Goal: Navigation & Orientation: Find specific page/section

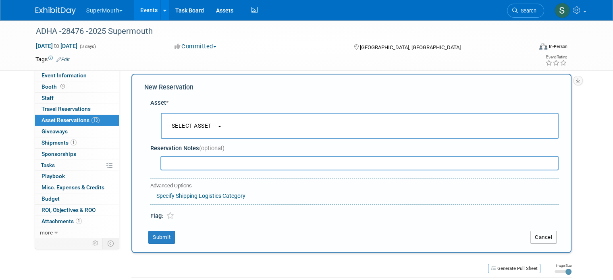
click at [556, 240] on button "Cancel" at bounding box center [543, 237] width 26 height 13
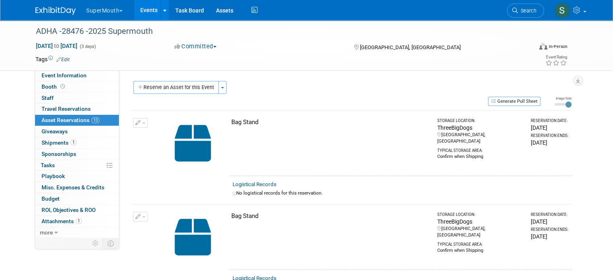
click at [102, 13] on button "SuperMouth" at bounding box center [108, 9] width 47 height 18
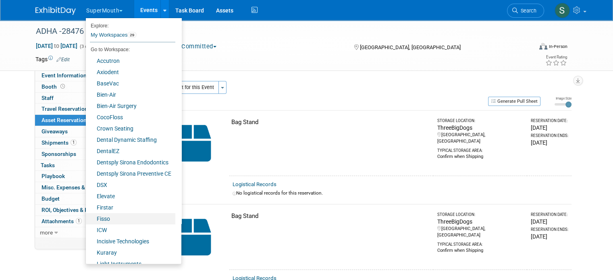
click at [100, 216] on link "Fisso" at bounding box center [130, 218] width 89 height 11
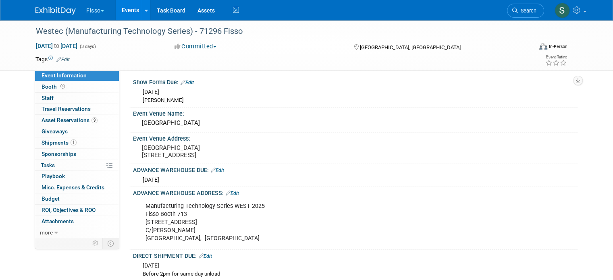
scroll to position [54, 0]
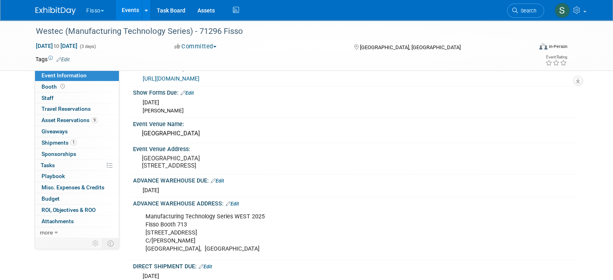
drag, startPoint x: 374, startPoint y: 210, endPoint x: 337, endPoint y: 178, distance: 48.9
click at [337, 174] on div "Event Venue Address: Anaheim Convention Center 1850 West St Anaheim, CA 92802, …" at bounding box center [353, 158] width 448 height 31
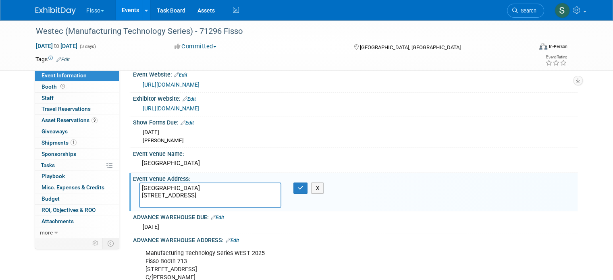
scroll to position [0, 0]
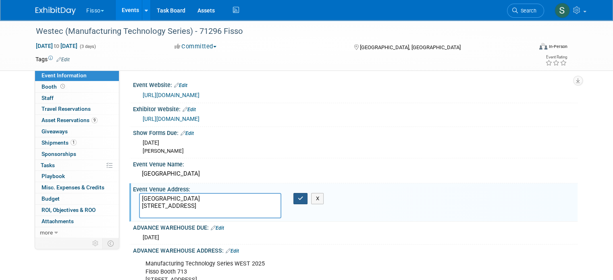
click at [301, 197] on button "button" at bounding box center [300, 198] width 15 height 11
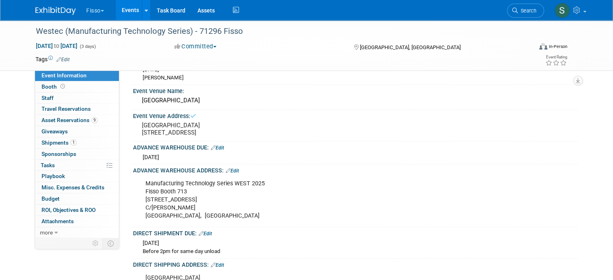
scroll to position [81, 0]
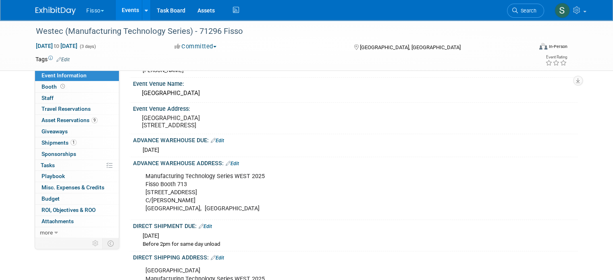
click at [428, 168] on div "ADVANCE WAREHOUSE ADDRESS: Edit" at bounding box center [355, 162] width 444 height 10
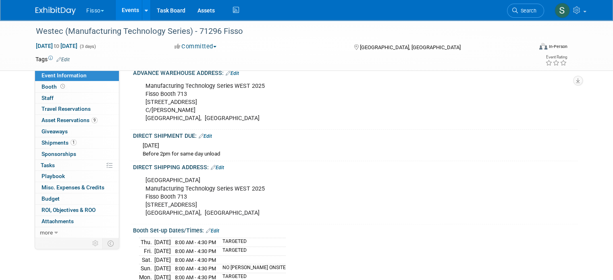
scroll to position [174, 0]
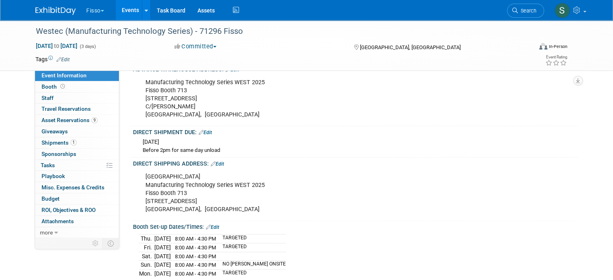
click at [93, 14] on button "Fisso" at bounding box center [99, 9] width 29 height 18
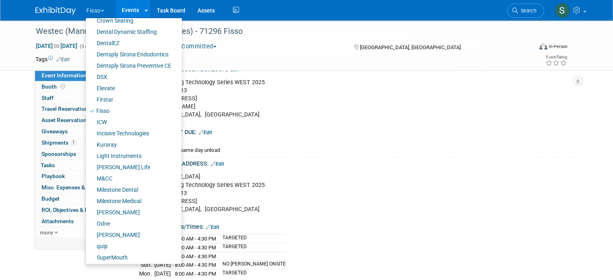
scroll to position [121, 0]
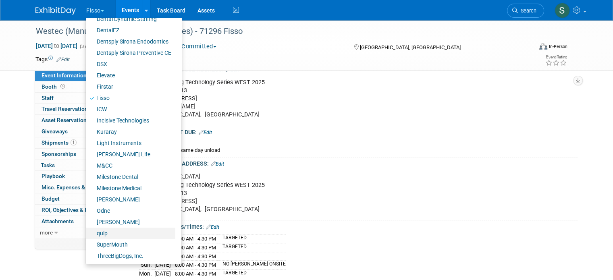
click at [116, 230] on link "quip" at bounding box center [130, 233] width 89 height 11
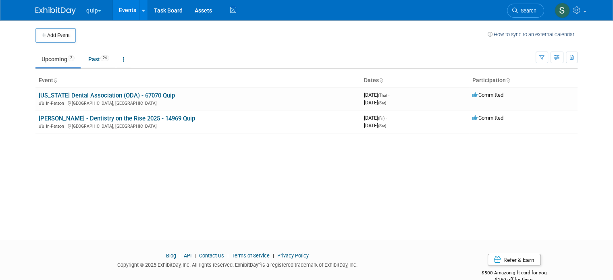
click at [111, 96] on link "[US_STATE] Dental Association (ODA) - 67070 Quip" at bounding box center [107, 95] width 136 height 7
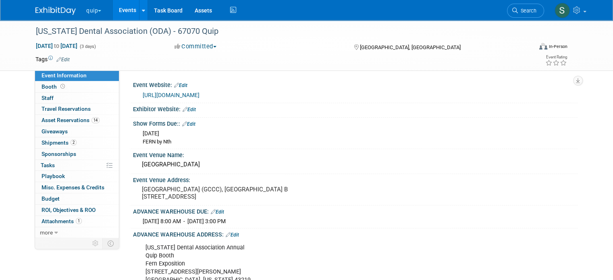
click at [116, 7] on link "Events" at bounding box center [127, 10] width 29 height 20
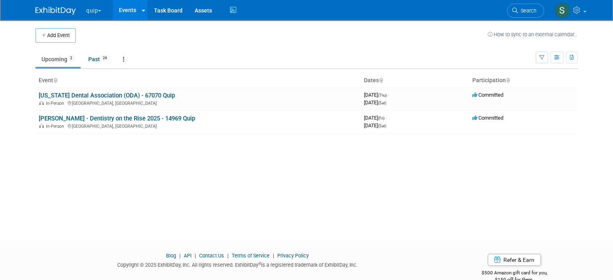
click at [81, 118] on link "[PERSON_NAME] - Dentistry on the Rise 2025 - 14969 Quip" at bounding box center [117, 118] width 156 height 7
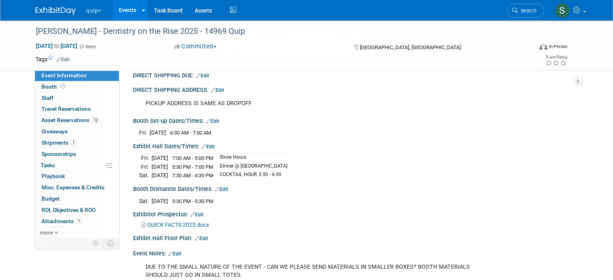
scroll to position [242, 0]
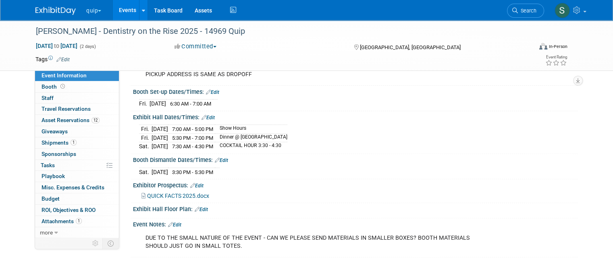
click at [85, 8] on button "quip" at bounding box center [98, 9] width 26 height 18
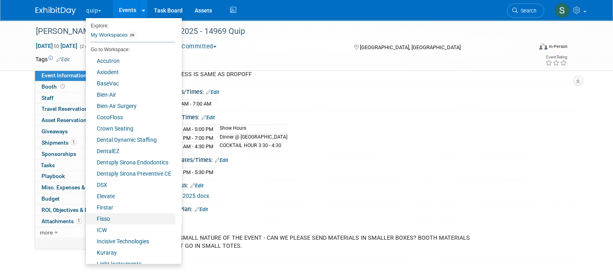
click at [105, 219] on link "Fisso" at bounding box center [130, 218] width 89 height 11
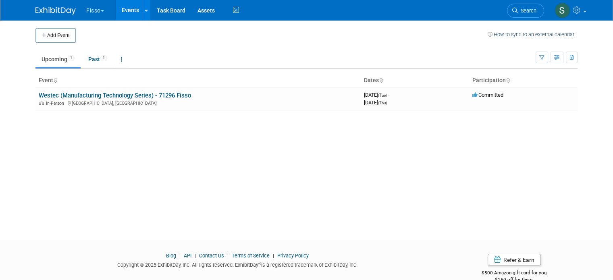
click at [118, 94] on link "Westec (Manufacturing Technology Series) - 71296 Fisso" at bounding box center [115, 95] width 152 height 7
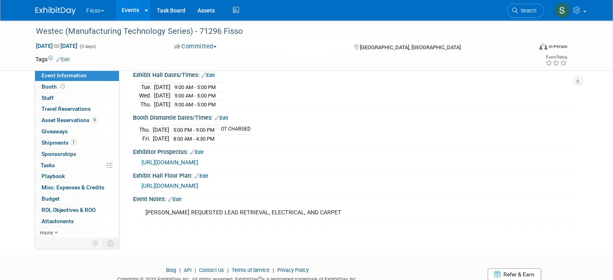
scroll to position [389, 0]
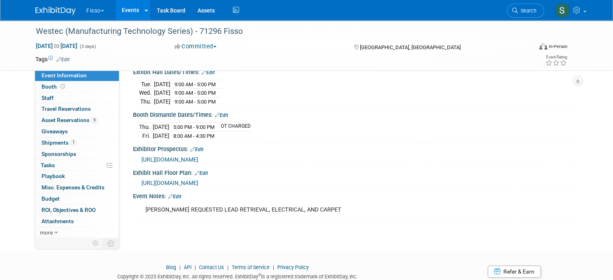
click at [198, 162] on span "[URL][DOMAIN_NAME]" at bounding box center [169, 159] width 57 height 6
